Goal: Find contact information: Find contact information

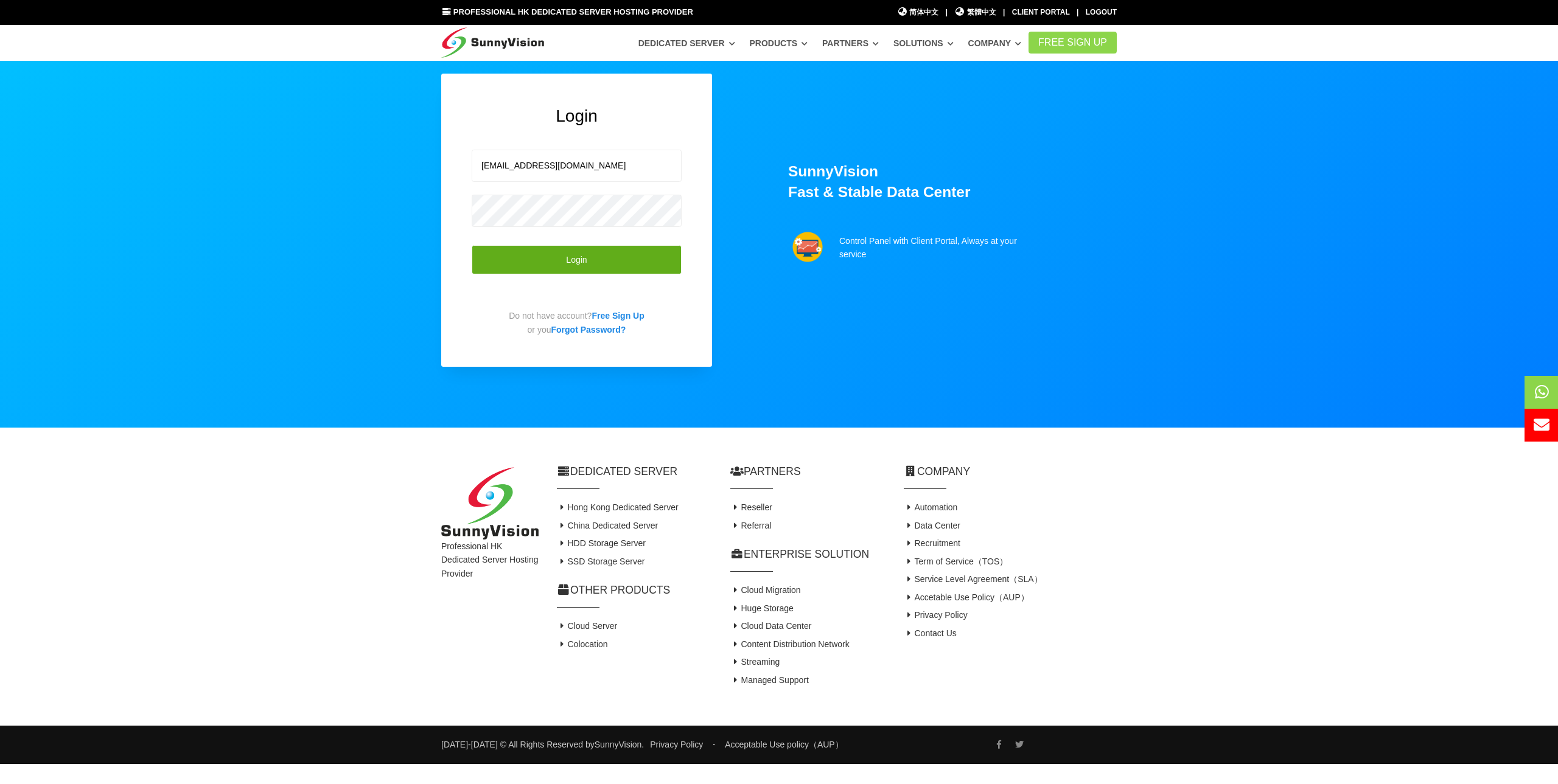
click at [588, 260] on button "Login" at bounding box center [576, 259] width 210 height 30
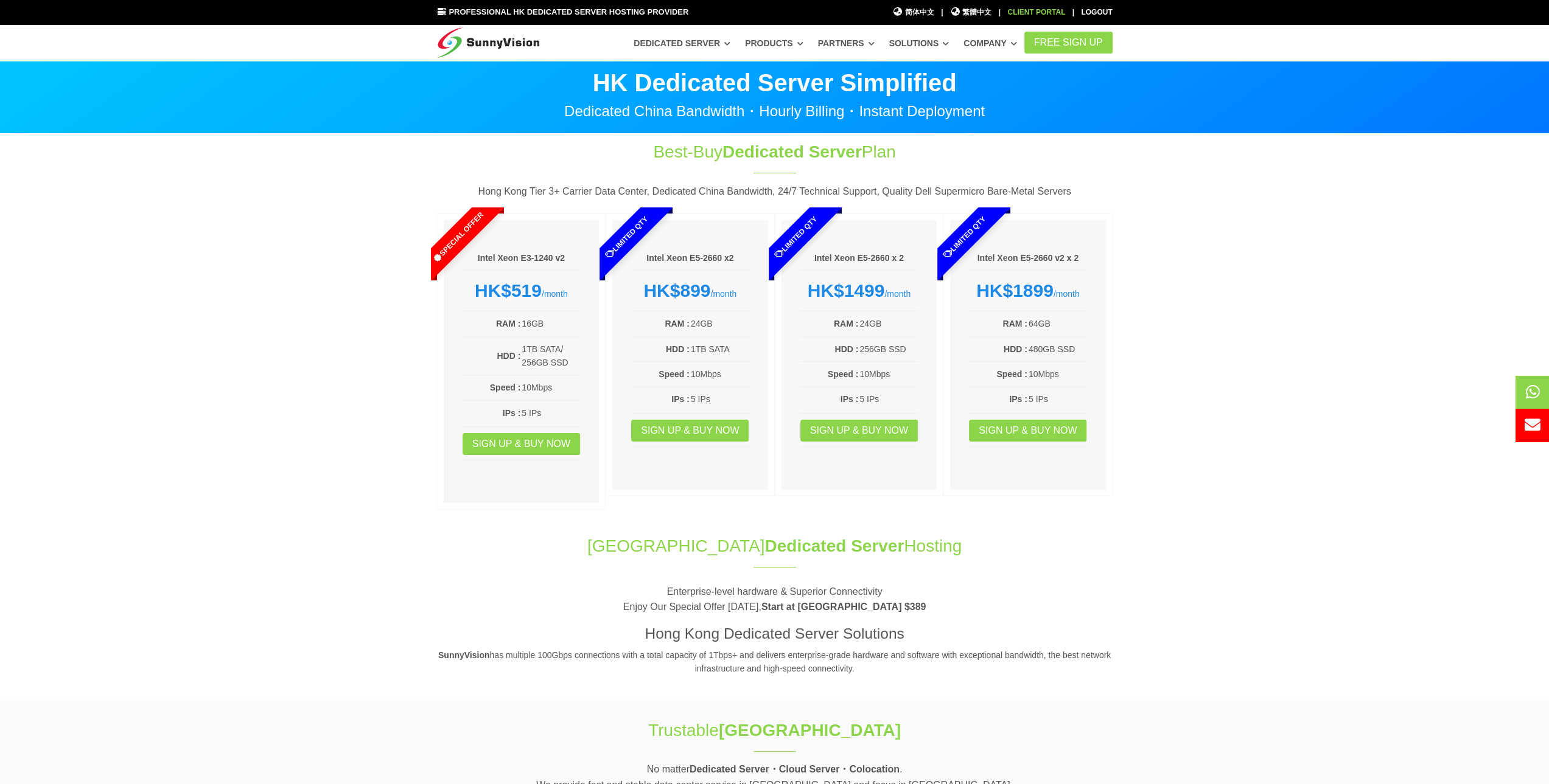
click at [1034, 12] on div "Client Portal" at bounding box center [1036, 12] width 58 height 12
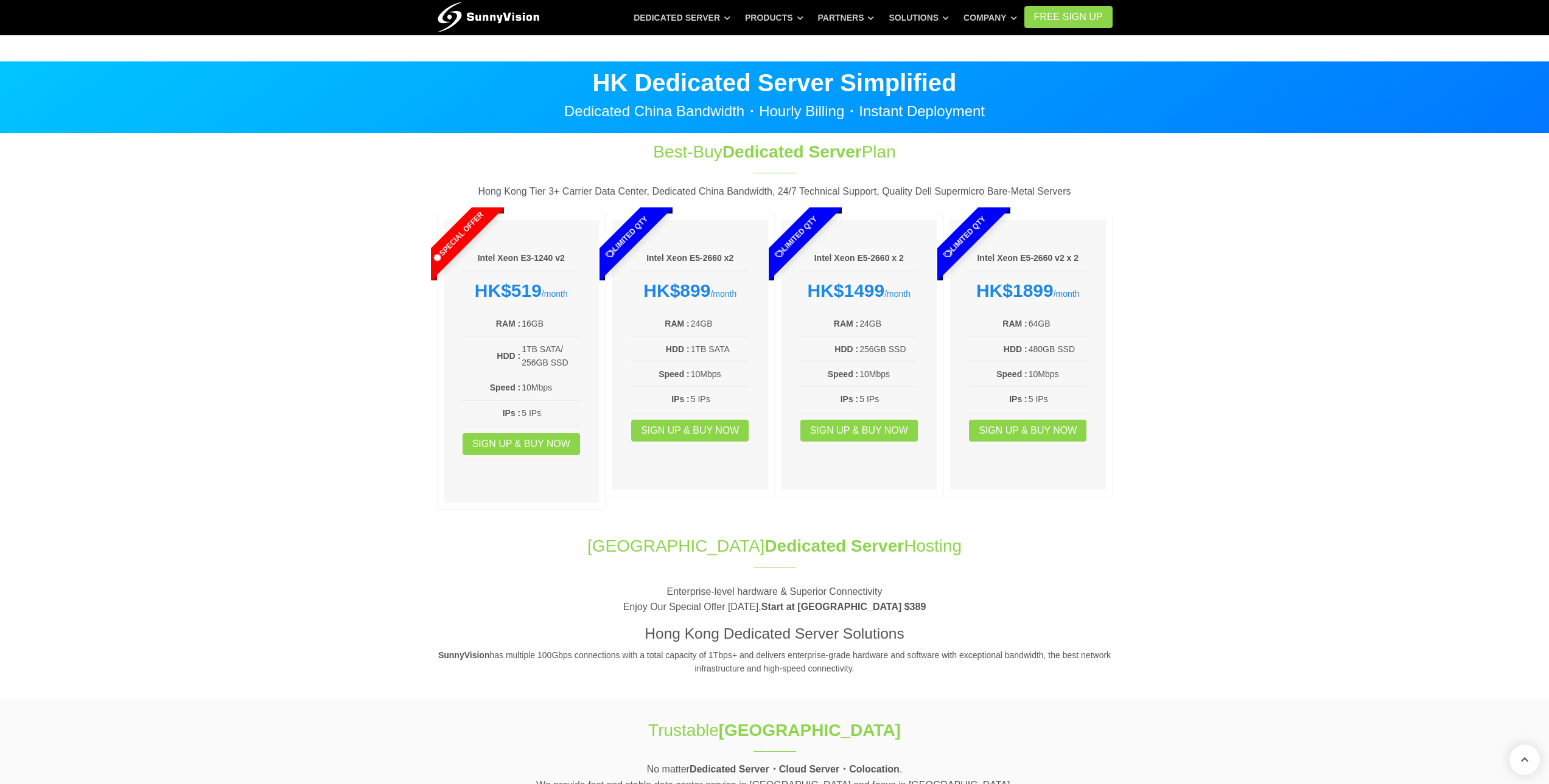
scroll to position [2058, 0]
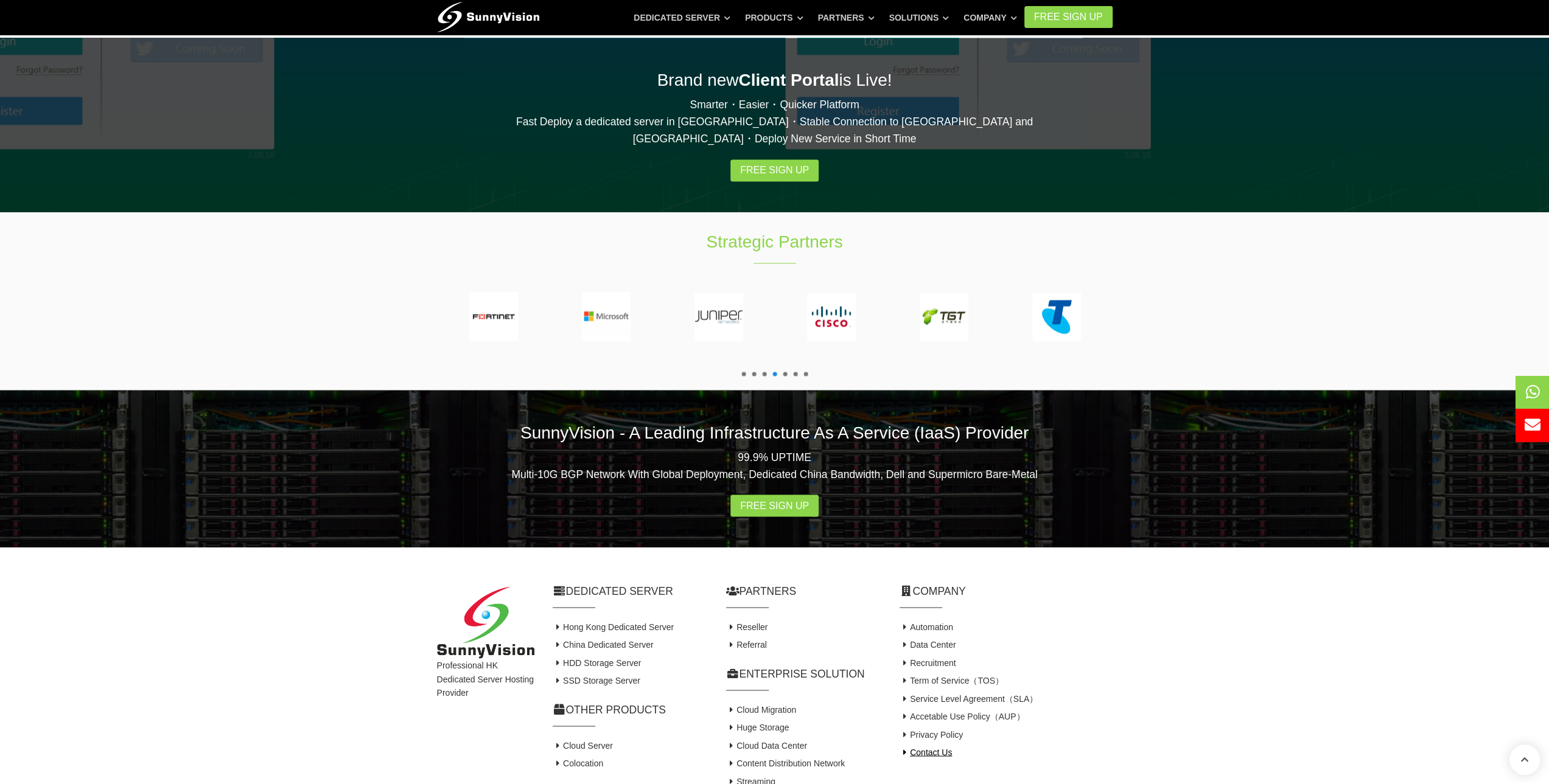
click at [927, 747] on link "Contact Us" at bounding box center [926, 752] width 53 height 10
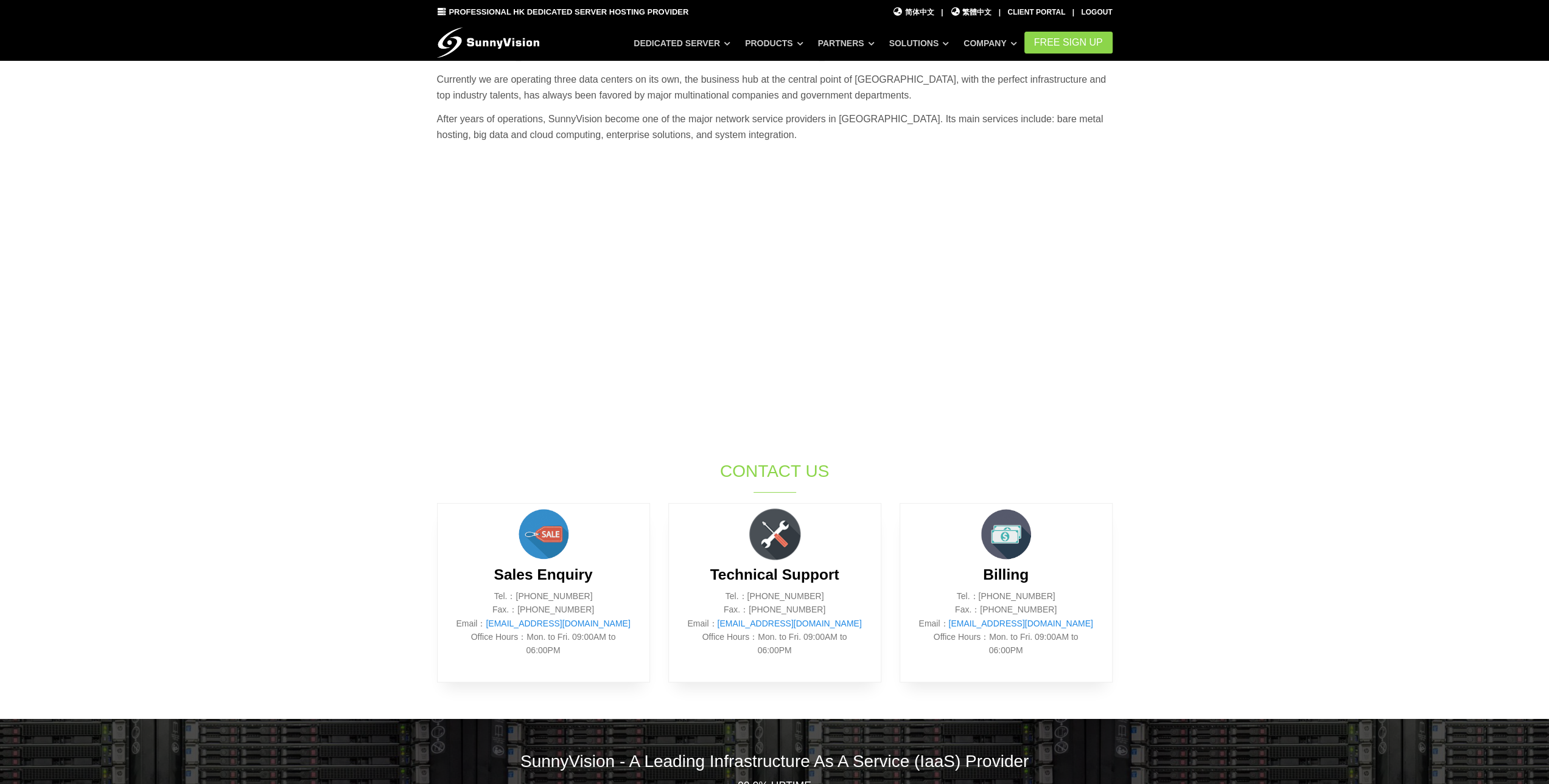
scroll to position [243, 0]
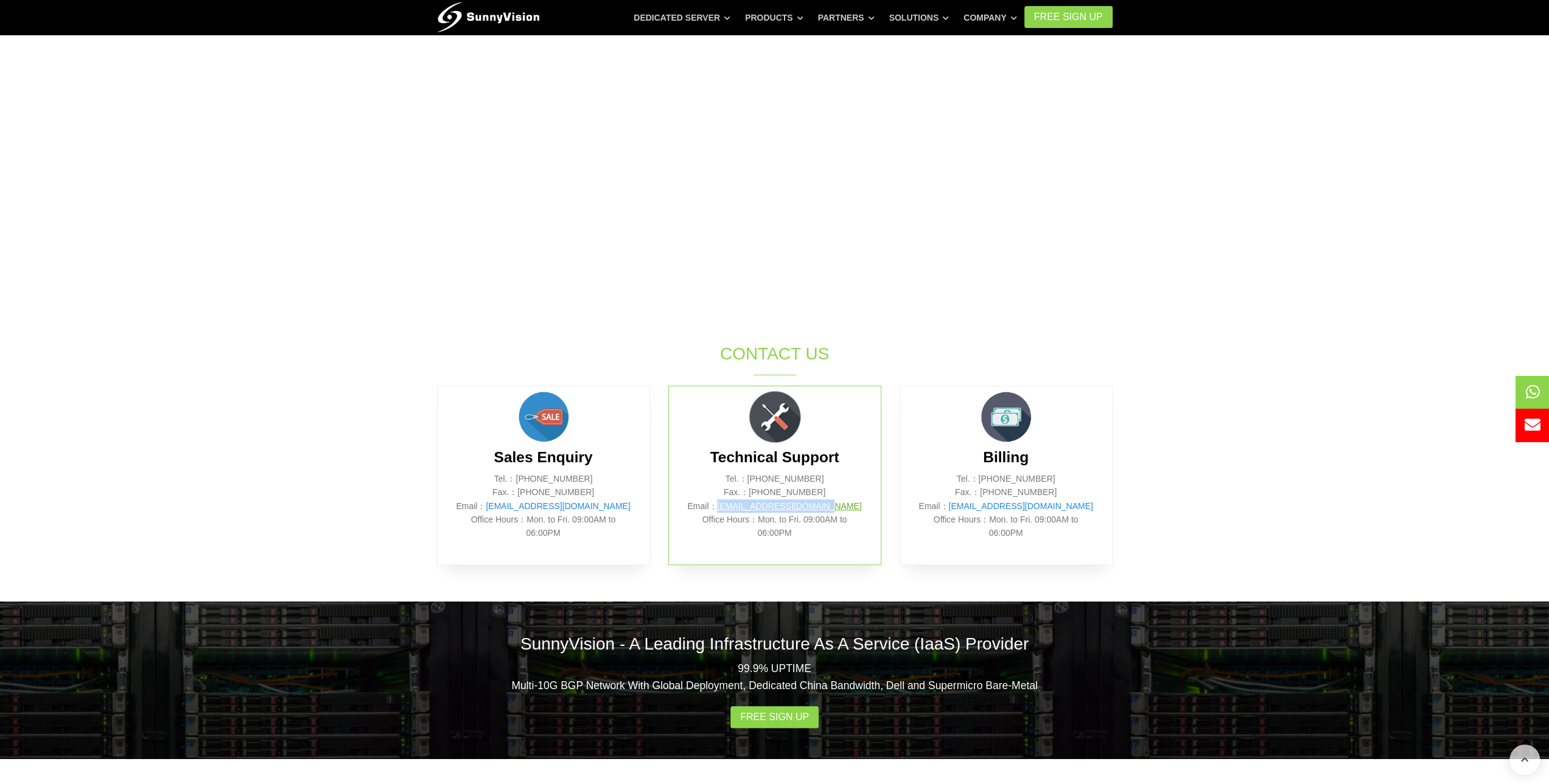
drag, startPoint x: 849, startPoint y: 506, endPoint x: 738, endPoint y: 508, distance: 111.0
click at [738, 508] on p "Tel.：[PHONE_NUMBER] Fax.：[PHONE_NUMBER] Email： [EMAIL_ADDRESS][DOMAIN_NAME] Off…" at bounding box center [774, 506] width 175 height 68
drag, startPoint x: 1076, startPoint y: 508, endPoint x: 974, endPoint y: 510, distance: 102.0
click at [974, 510] on p "Tel.：[PHONE_NUMBER] Fax.：[PHONE_NUMBER] Email： [EMAIL_ADDRESS][DOMAIN_NAME] Off…" at bounding box center [1006, 506] width 175 height 68
copy link "[EMAIL_ADDRESS][DOMAIN_NAME]"
